Goal: Answer question/provide support: Share knowledge or assist other users

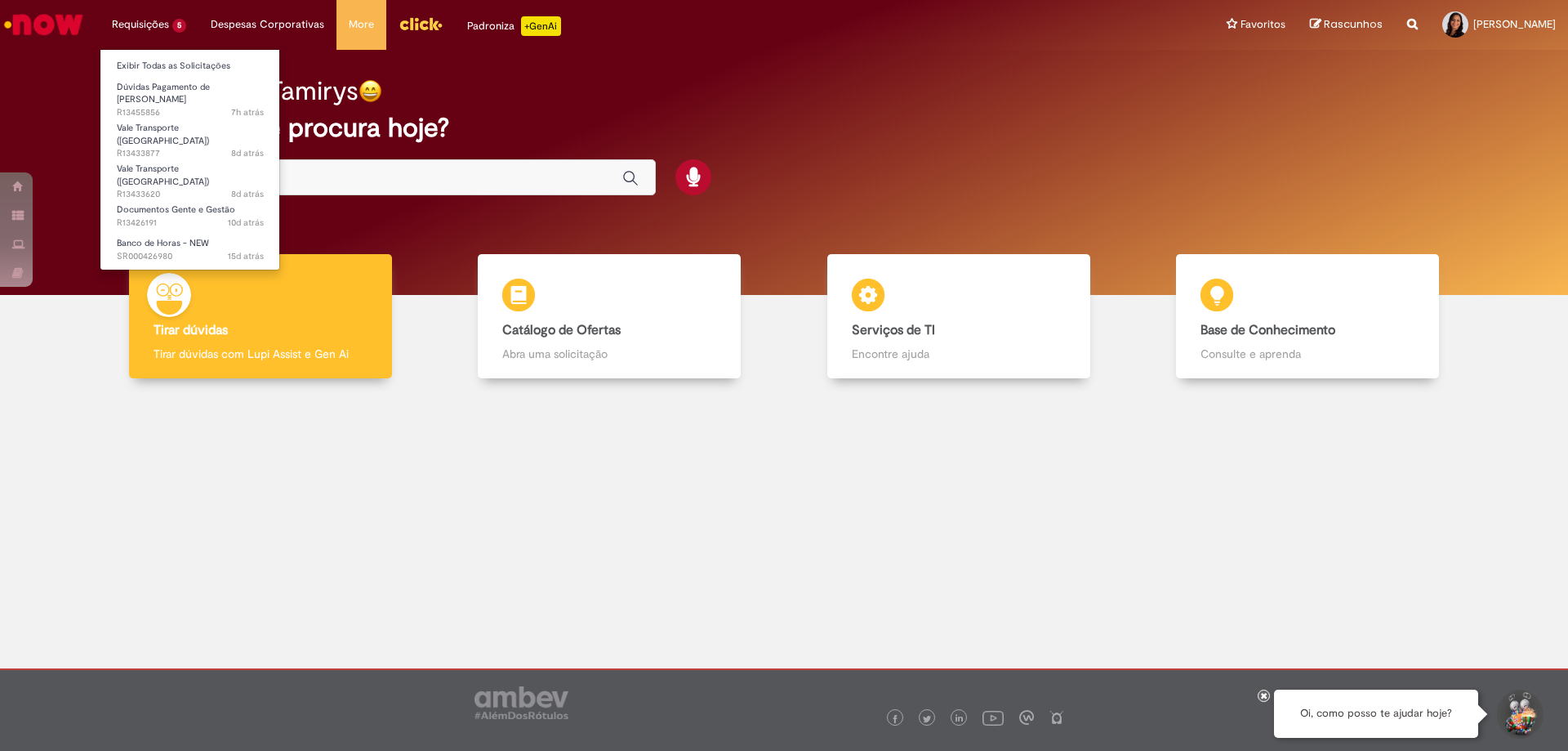
click at [168, 40] on li "Requisições 5 Exibir Todas as Solicitações Dúvidas Pagamento de [PERSON_NAME] 7…" at bounding box center [150, 24] width 99 height 49
click at [164, 106] on span "7h atrás 7 horas atrás R13455856" at bounding box center [190, 112] width 147 height 13
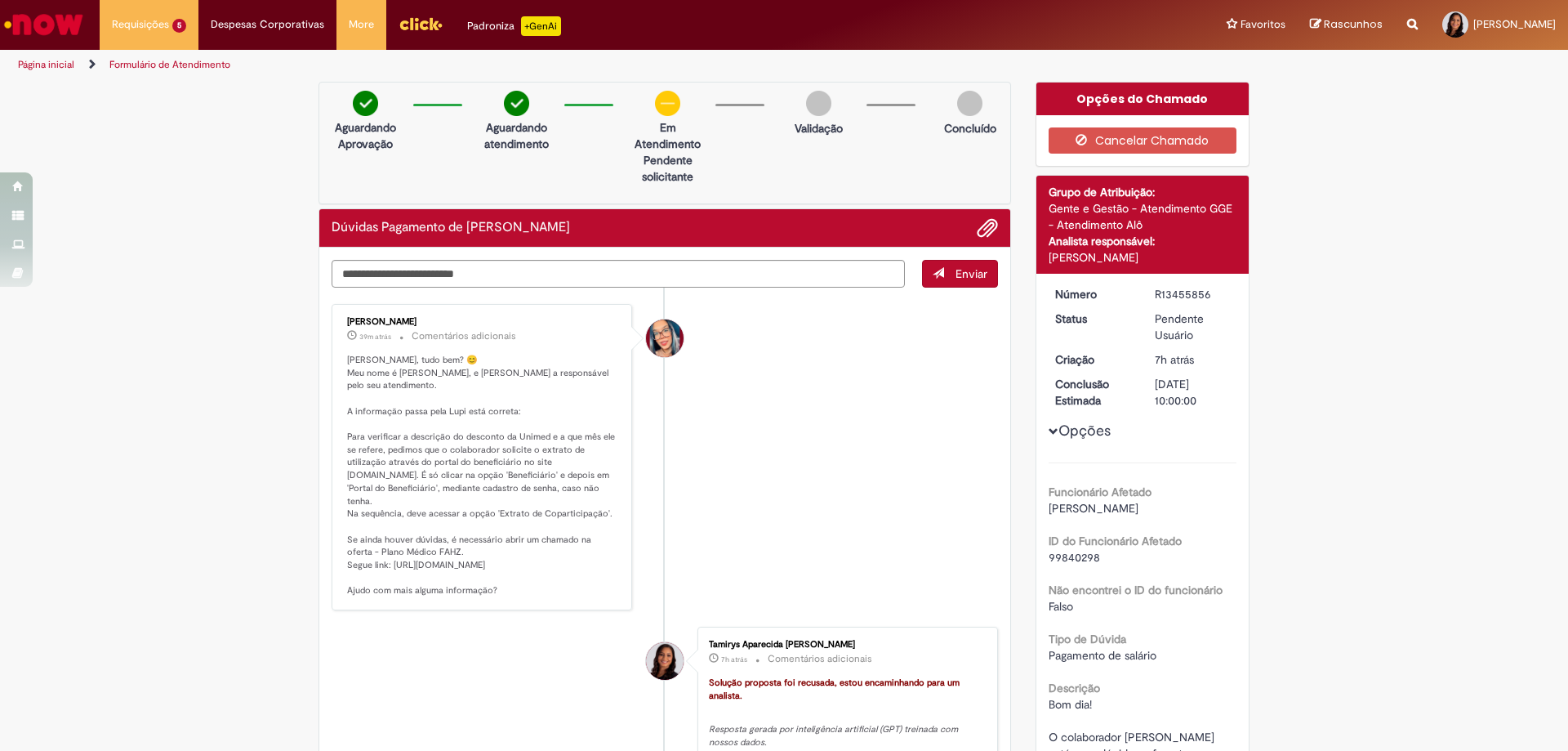
drag, startPoint x: 338, startPoint y: 395, endPoint x: 574, endPoint y: 581, distance: 300.5
click at [574, 581] on div "[PERSON_NAME] 40m atrás 40 minutos atrás Comentários adicionais" at bounding box center [482, 457] width 290 height 297
copy p "informação passa pela Lupi está correta: Para verificar a descrição do desconto…"
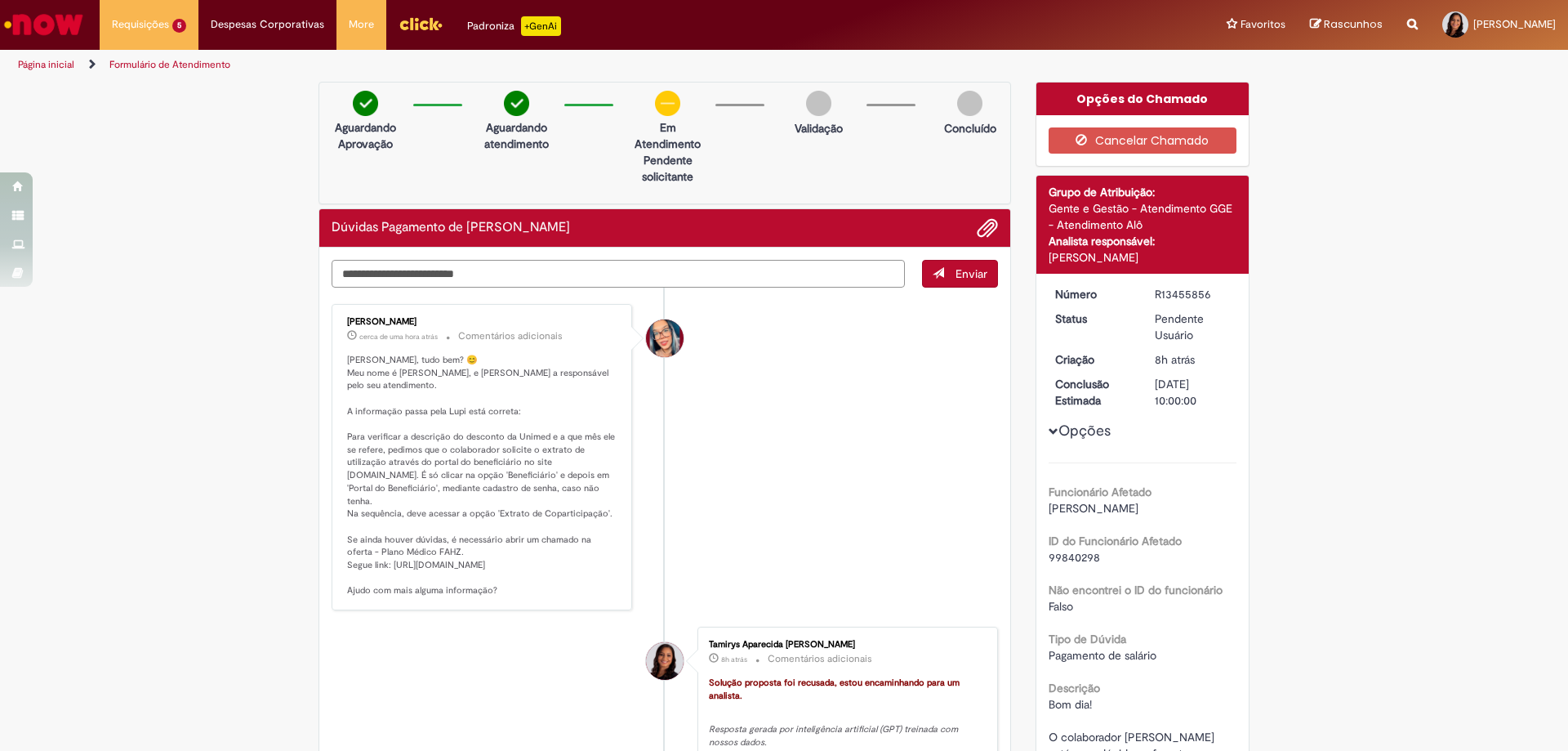
click at [390, 272] on textarea "Digite sua mensagem aqui..." at bounding box center [619, 273] width 574 height 27
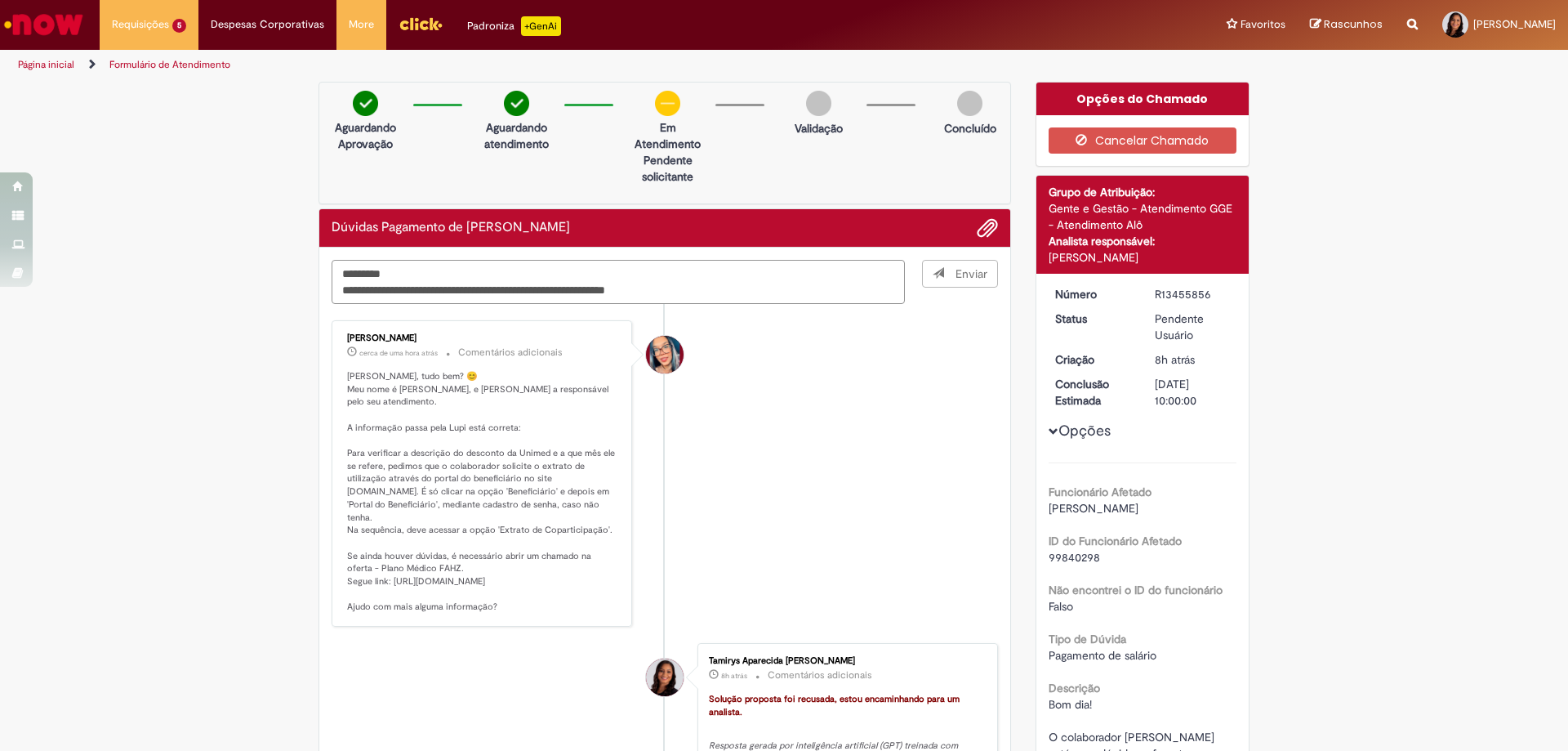
type textarea "**********"
